Goal: Transaction & Acquisition: Purchase product/service

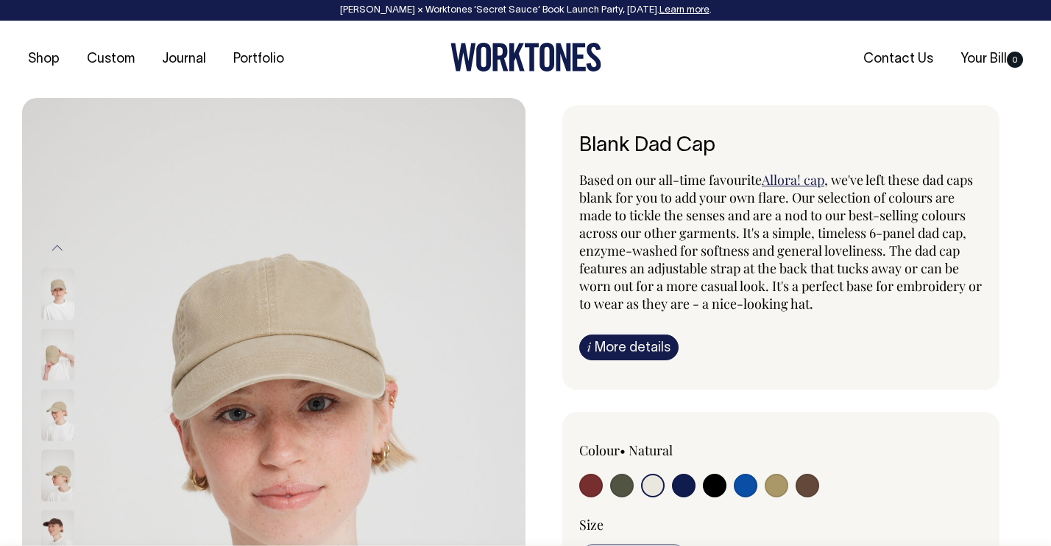
select select "Natural"
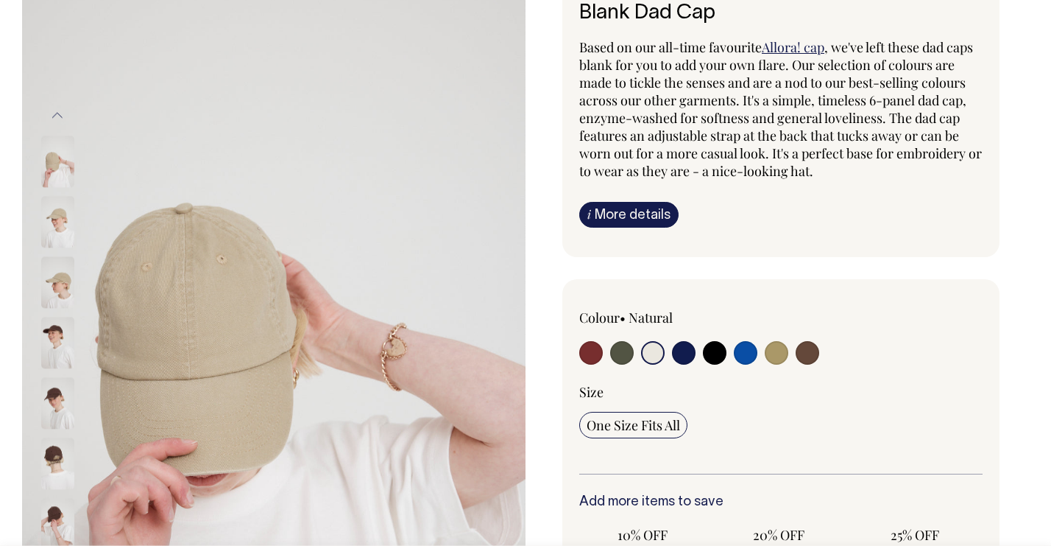
click at [807, 360] on input "radio" at bounding box center [808, 353] width 24 height 24
radio input "true"
select select "Espresso"
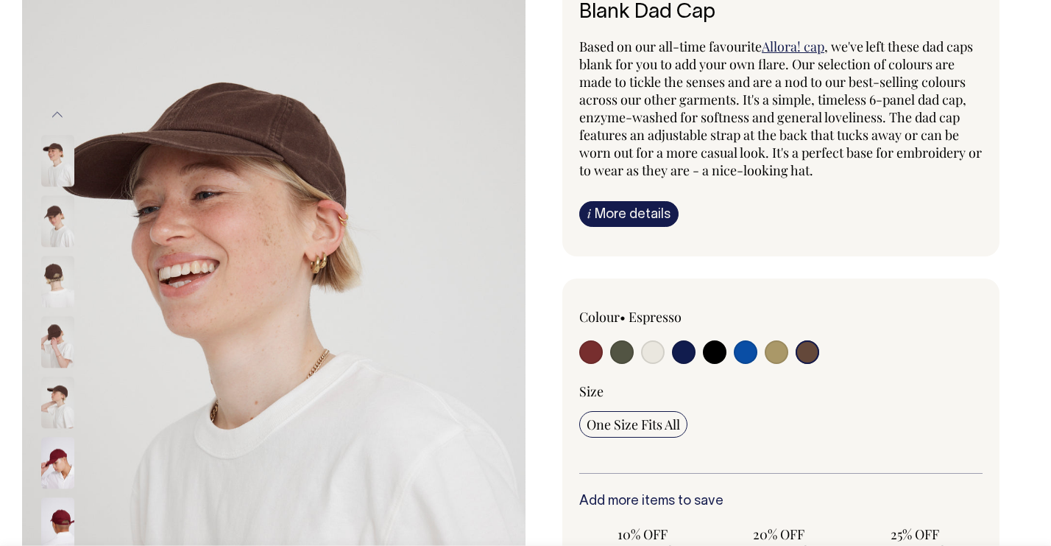
click at [779, 360] on input "radio" at bounding box center [777, 352] width 24 height 24
radio input "true"
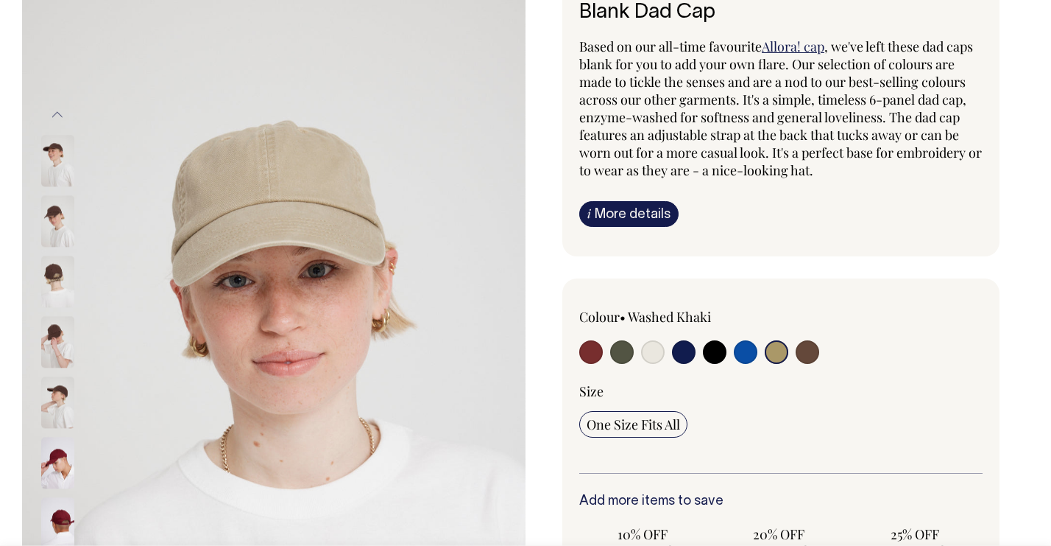
radio input "true"
select select "Washed Khaki"
click at [662, 356] on input "radio" at bounding box center [653, 352] width 24 height 24
radio input "true"
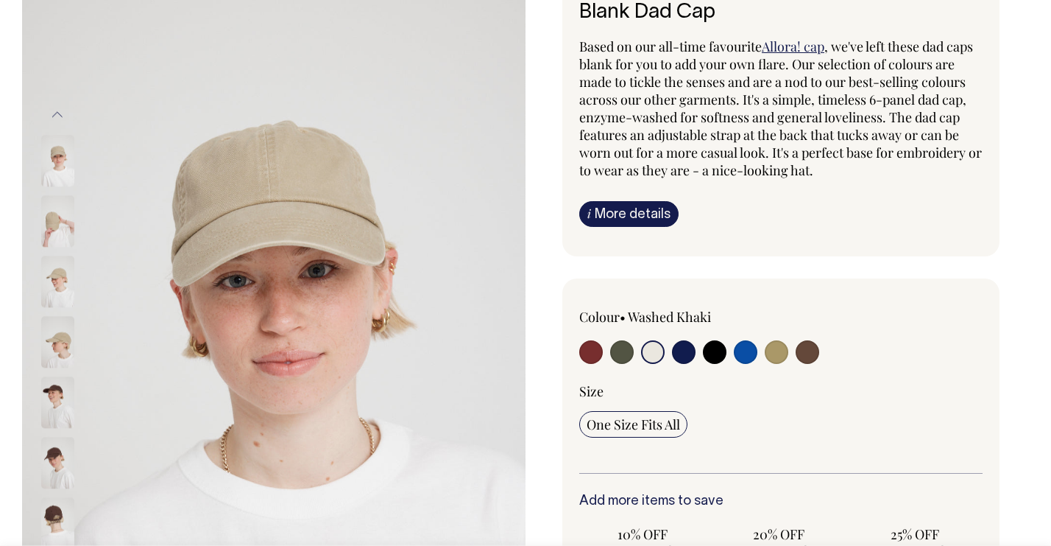
radio input "true"
select select "Natural"
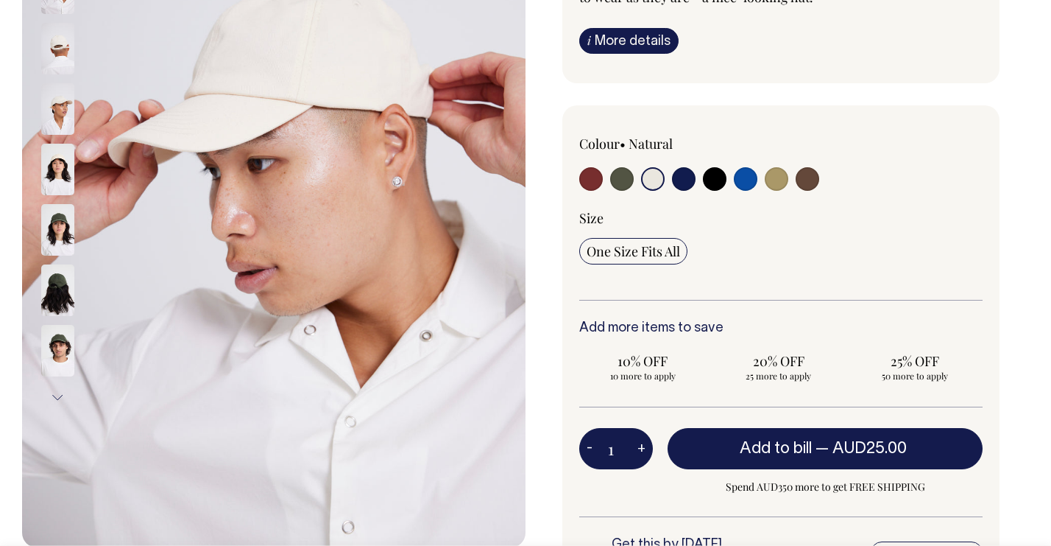
scroll to position [308, 0]
